Goal: Task Accomplishment & Management: Complete application form

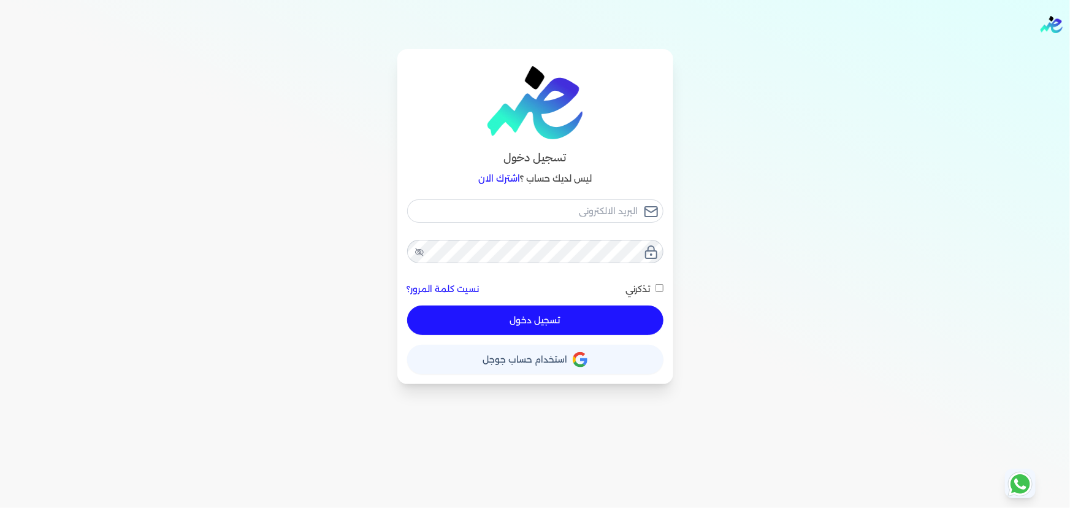
click at [594, 334] on button "تسجيل دخول" at bounding box center [535, 319] width 256 height 29
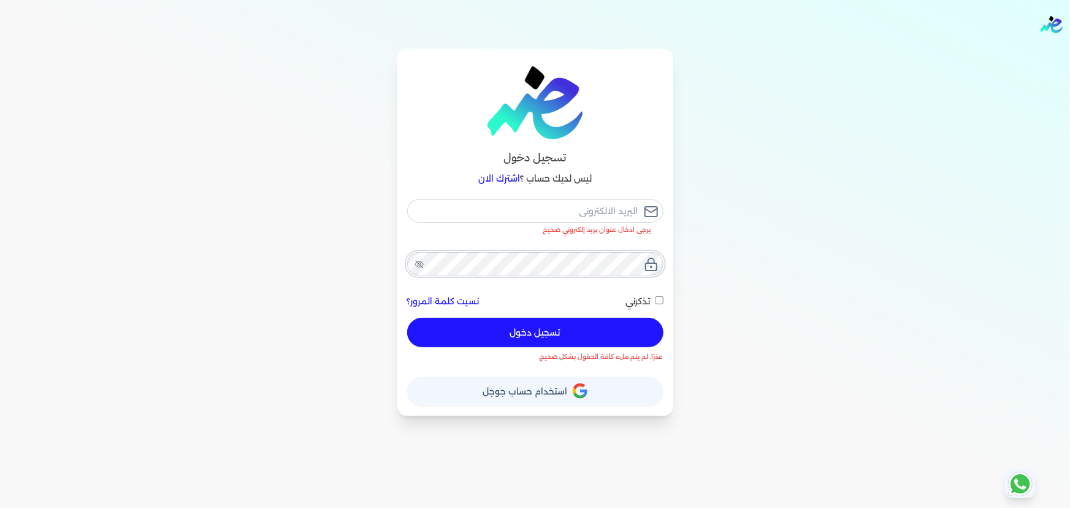
checkbox input "false"
type input "[EMAIL_ADDRESS][DOMAIN_NAME]"
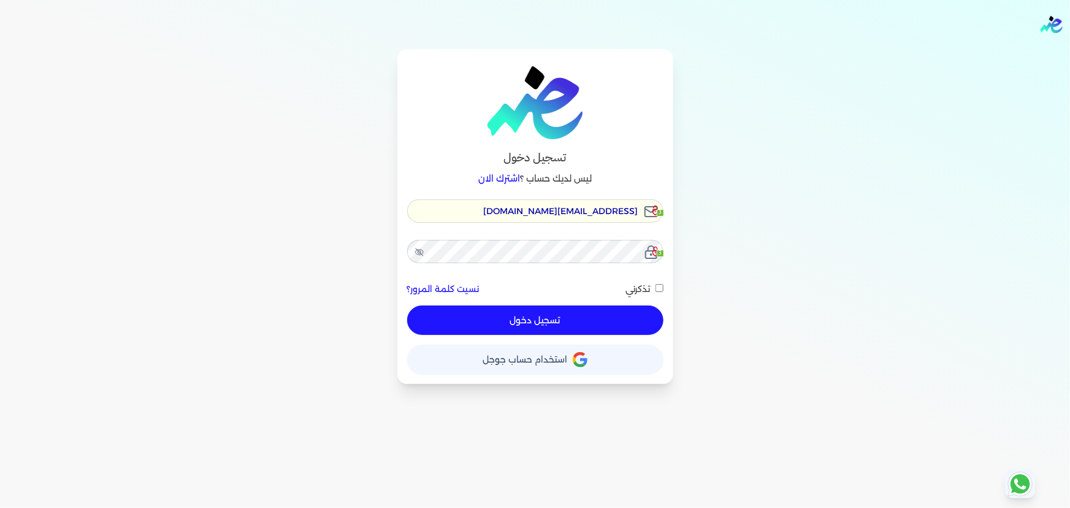
click at [549, 318] on button "تسجيل دخول" at bounding box center [535, 319] width 256 height 29
checkbox input "false"
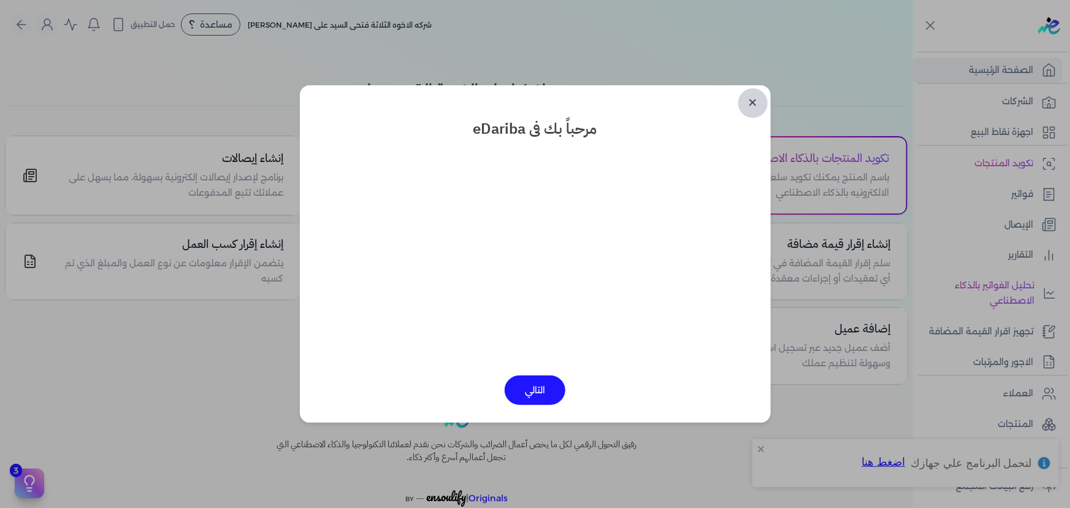
click at [754, 105] on link "✕" at bounding box center [752, 102] width 29 height 29
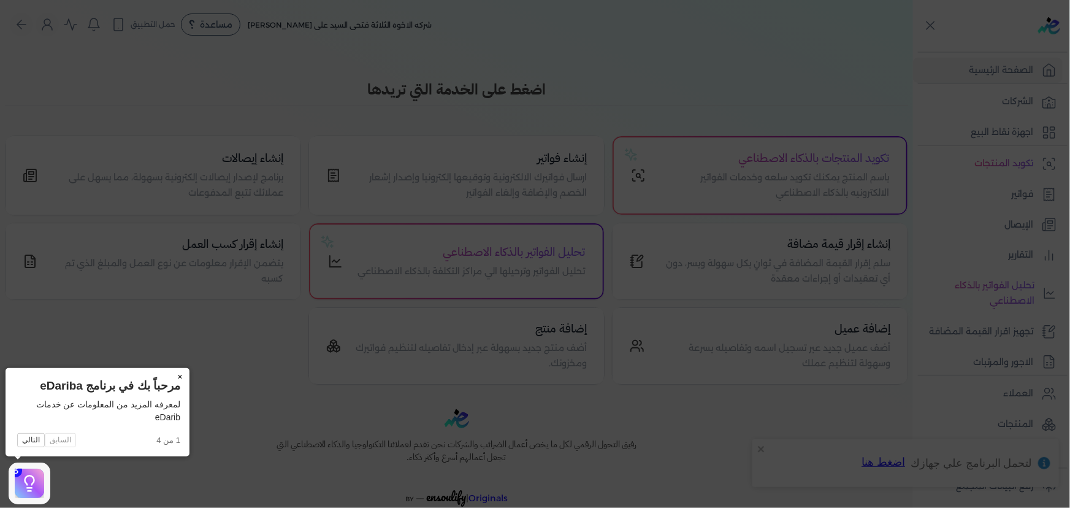
click at [178, 378] on button "×" at bounding box center [180, 376] width 20 height 17
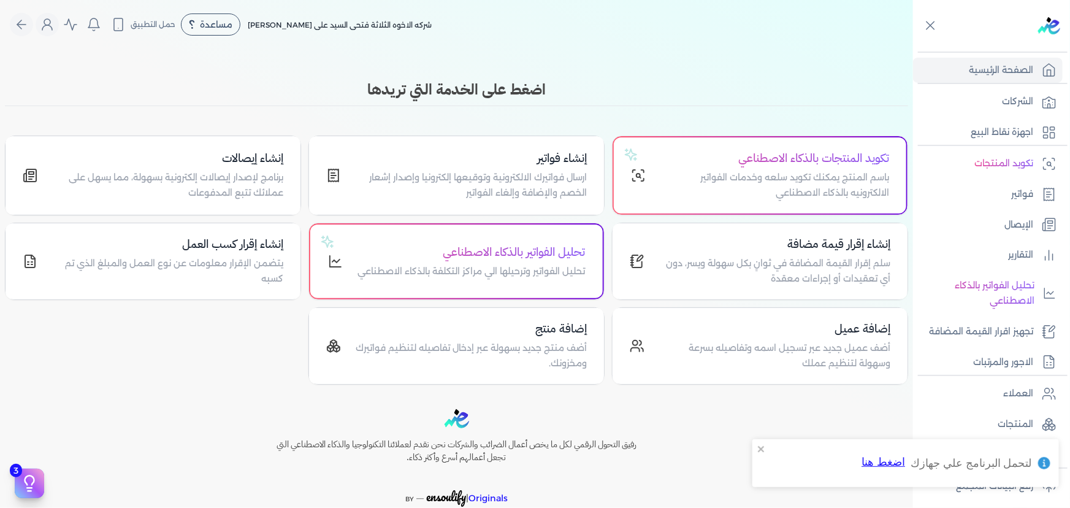
click at [178, 378] on div "تكويد المنتجات بالذكاء الاصطناعي باسم المنتج يمكنك تكويد سلعه وخدمات الفواتير ا…" at bounding box center [456, 259] width 903 height 249
click at [1030, 105] on p "الشركات" at bounding box center [1017, 102] width 31 height 16
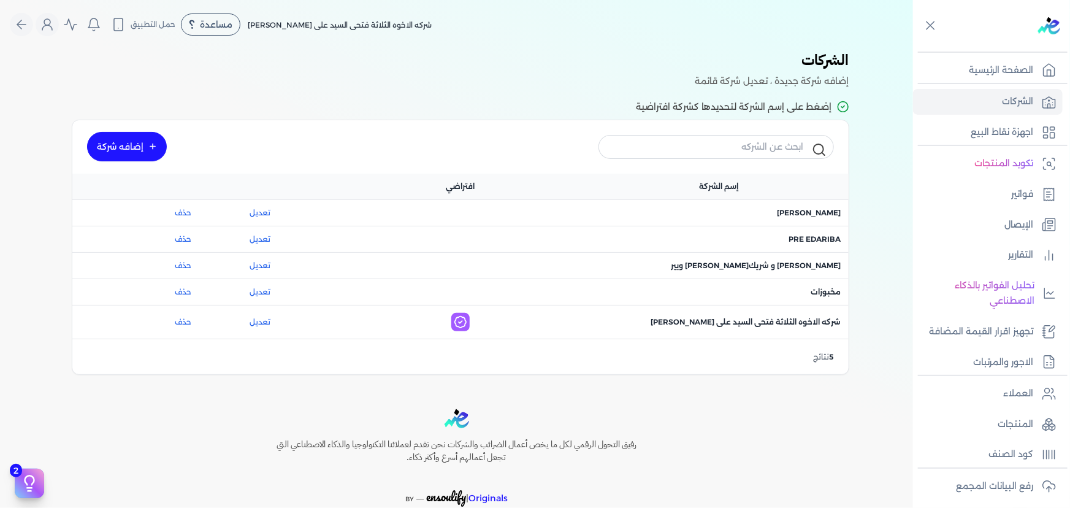
click at [147, 136] on link "إضافه شركة" at bounding box center [127, 146] width 80 height 29
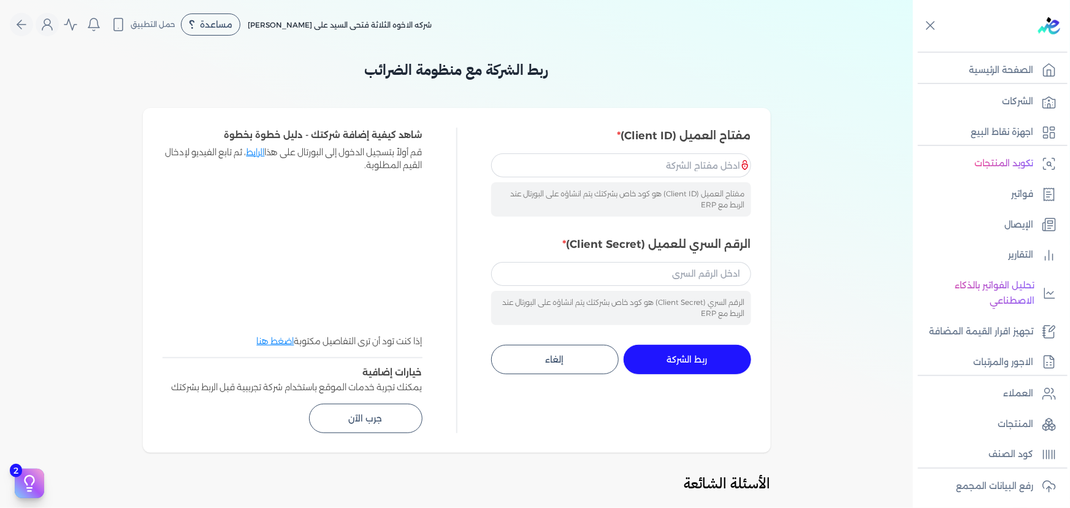
drag, startPoint x: 484, startPoint y: 249, endPoint x: 525, endPoint y: 239, distance: 41.8
click at [520, 243] on label "الرقم السري للعميل (Client Secret)" at bounding box center [621, 244] width 260 height 16
click at [520, 262] on input "الرقم السري للعميل (Client Secret)" at bounding box center [621, 273] width 260 height 23
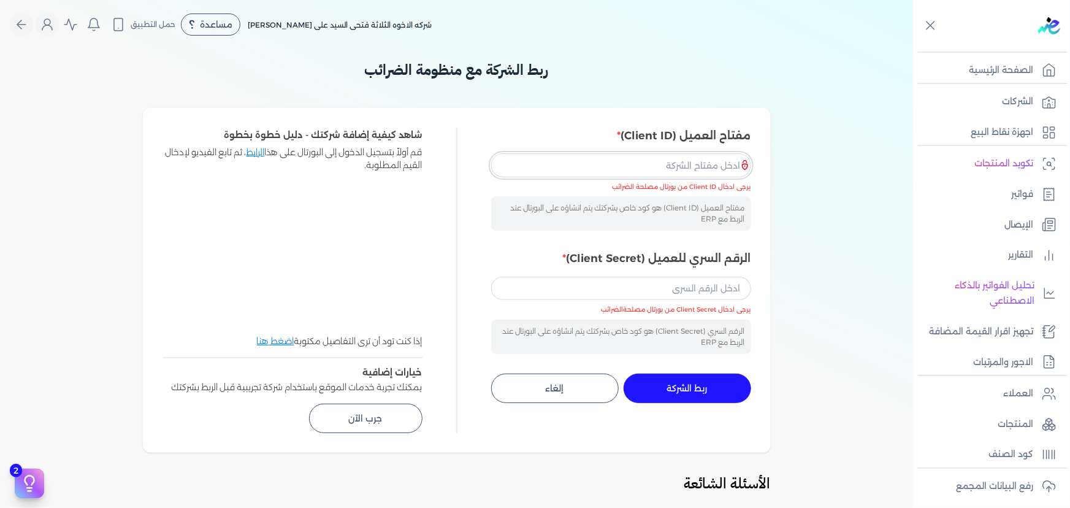
click at [701, 168] on input "مفتاح العميل (Client ID)" at bounding box center [621, 164] width 260 height 23
click at [646, 157] on input "مفتاح العميل (Client ID)" at bounding box center [621, 164] width 260 height 23
click at [694, 163] on input "مفتاح العميل (Client ID)" at bounding box center [621, 164] width 260 height 23
click at [794, 158] on div "ربط الشركة مع منظومة الضرائب مفتاح العميل (Client ID) مفتاح العميل (Client ID) …" at bounding box center [456, 412] width 913 height 706
click at [590, 166] on input "مفتاح العميل (Client ID)" at bounding box center [621, 164] width 260 height 23
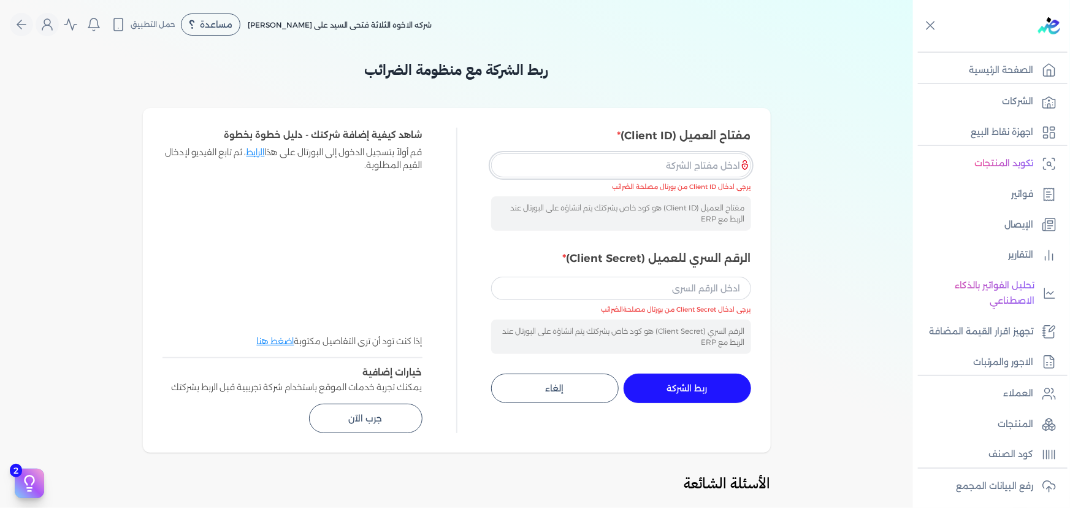
click at [590, 166] on input "مفتاح العميل (Client ID)" at bounding box center [621, 164] width 260 height 23
drag, startPoint x: 590, startPoint y: 166, endPoint x: 551, endPoint y: 172, distance: 39.1
click at [551, 172] on input "مفتاح العميل (Client ID)" at bounding box center [621, 164] width 260 height 23
click at [582, 119] on div "مفتاح العميل (Client ID) مفتاح العميل (Client ID) هو كود خاص بشركتك يتم انشاؤه …" at bounding box center [457, 280] width 628 height 344
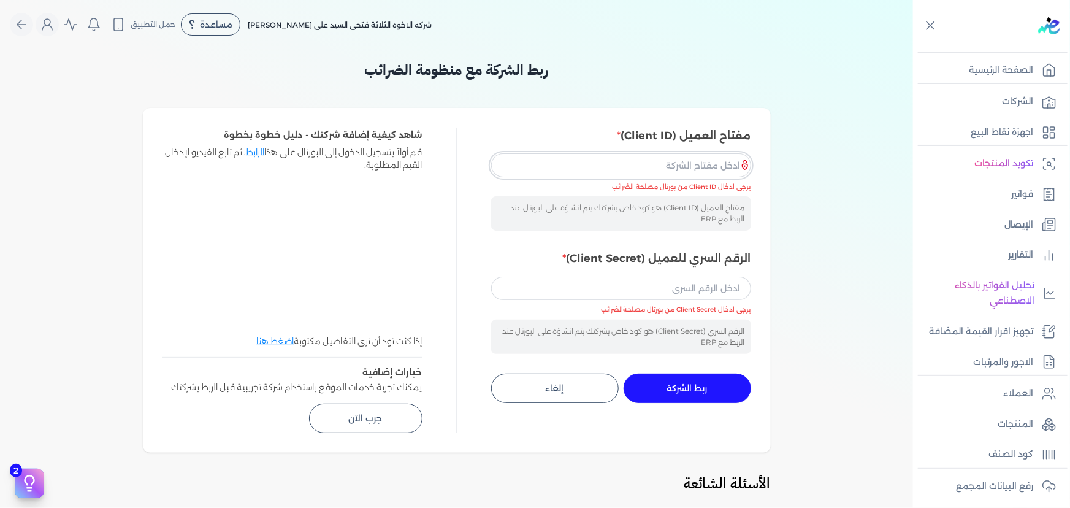
click at [594, 162] on input "مفتاح العميل (Client ID)" at bounding box center [621, 164] width 260 height 23
paste input "233cd3e3-afe9-43a4-aab2-0c78c902bb02"
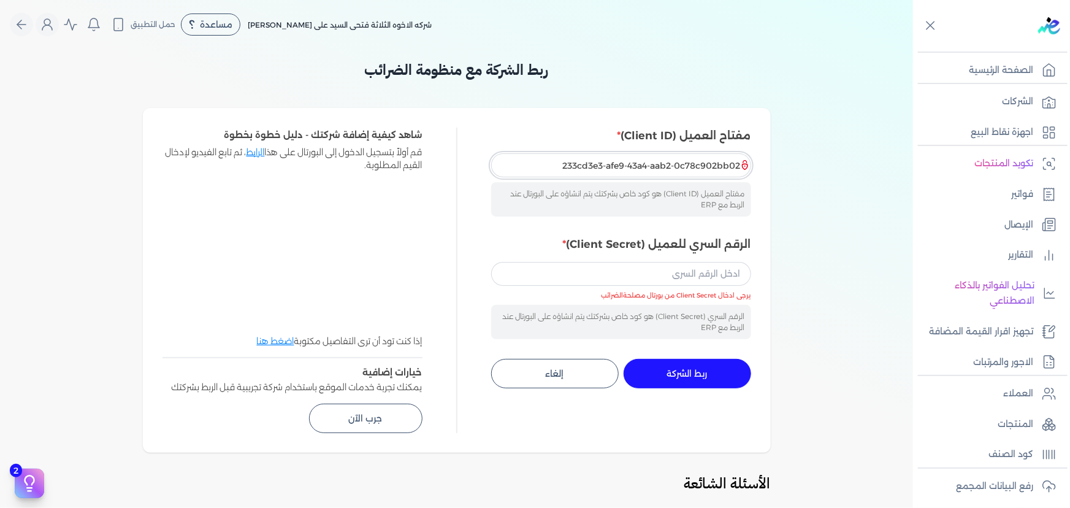
type input "233cd3e3-afe9-43a4-aab2-0c78c902bb02"
click at [659, 267] on input "الرقم السري للعميل (Client Secret)" at bounding box center [621, 273] width 260 height 23
click at [650, 172] on input "233cd3e3-afe9-43a4-aab2-0c78c902bb02" at bounding box center [621, 164] width 260 height 23
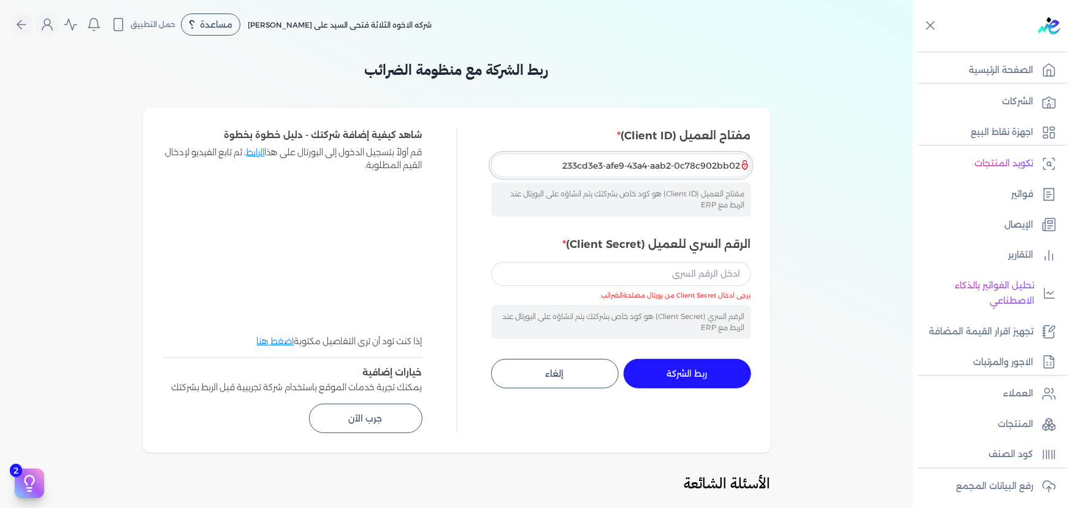
click at [669, 270] on input "الرقم السري للعميل (Client Secret)" at bounding box center [621, 273] width 260 height 23
paste input "9f781216-ded7-4207-987d-8fb89e4664fd"
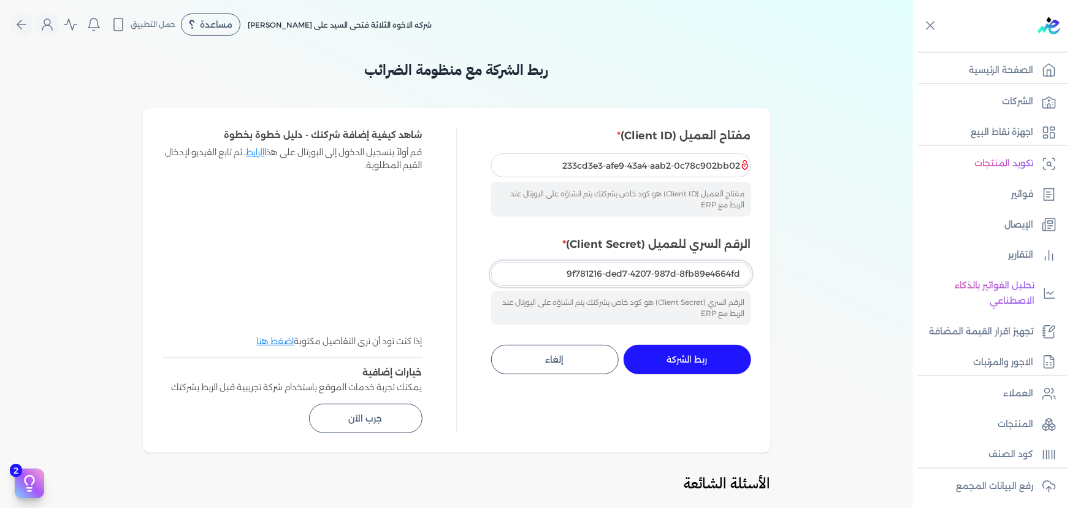
type input "9f781216-ded7-4207-987d-8fb89e4664fd"
click at [711, 360] on button "ربط الشركة جاري التنفيذ" at bounding box center [686, 358] width 127 height 29
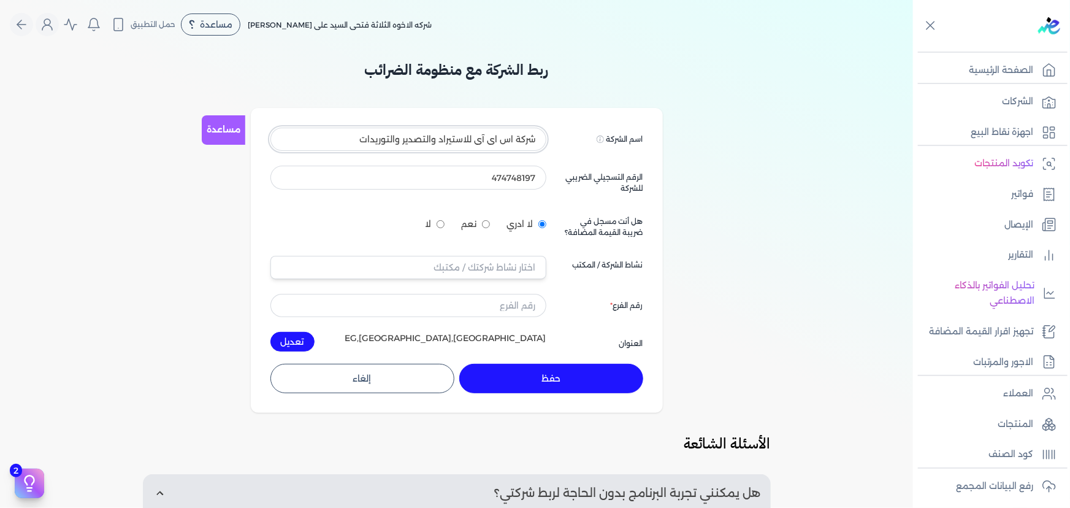
click at [523, 138] on input "شركة اس اى آى للاستيراد والتصدير والتوريدات" at bounding box center [408, 138] width 276 height 23
click at [686, 155] on div "ربط الشركة مع منظومة الضرائب مساعدة اسم الشركة Displayed on public forums, such…" at bounding box center [456, 392] width 913 height 666
click at [1005, 97] on p "الشركات" at bounding box center [1017, 102] width 31 height 16
